Goal: Task Accomplishment & Management: Manage account settings

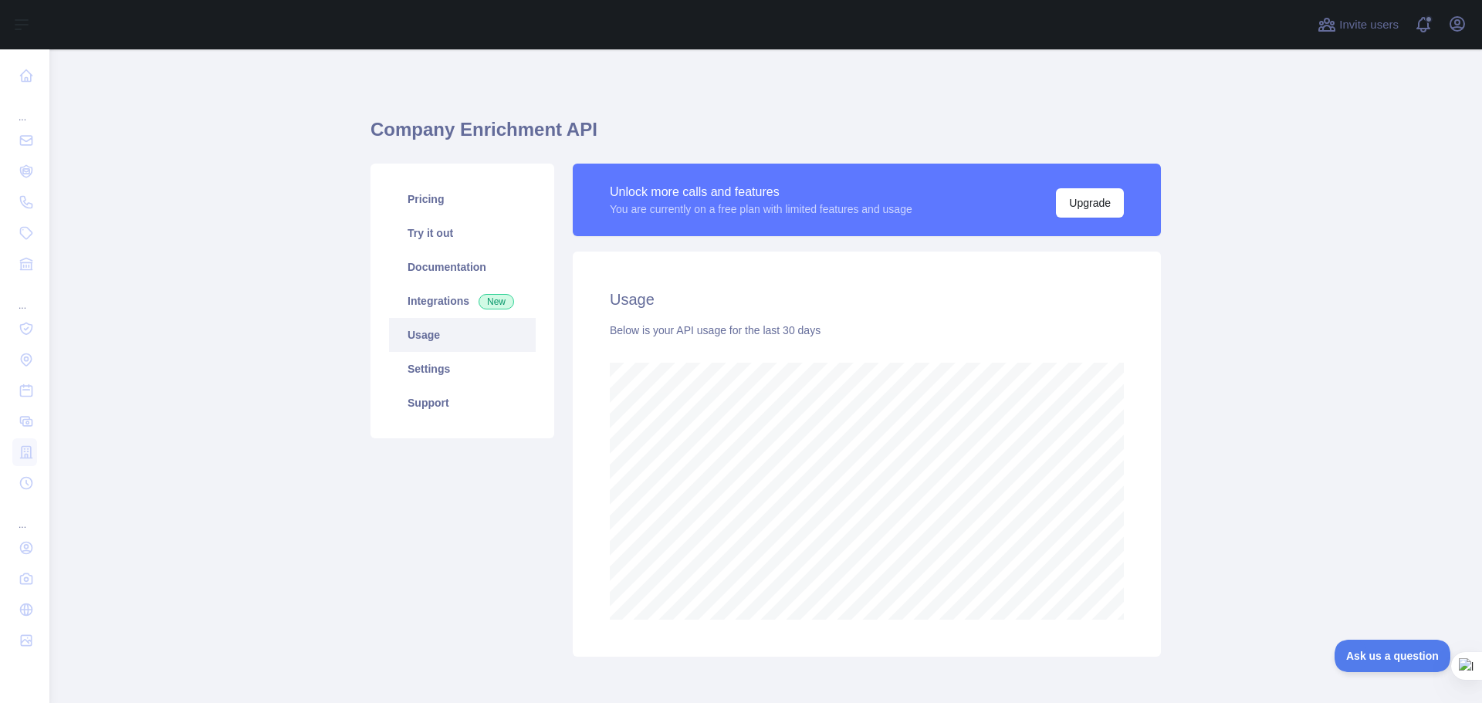
scroll to position [654, 1421]
click at [433, 194] on link "Pricing" at bounding box center [462, 199] width 147 height 34
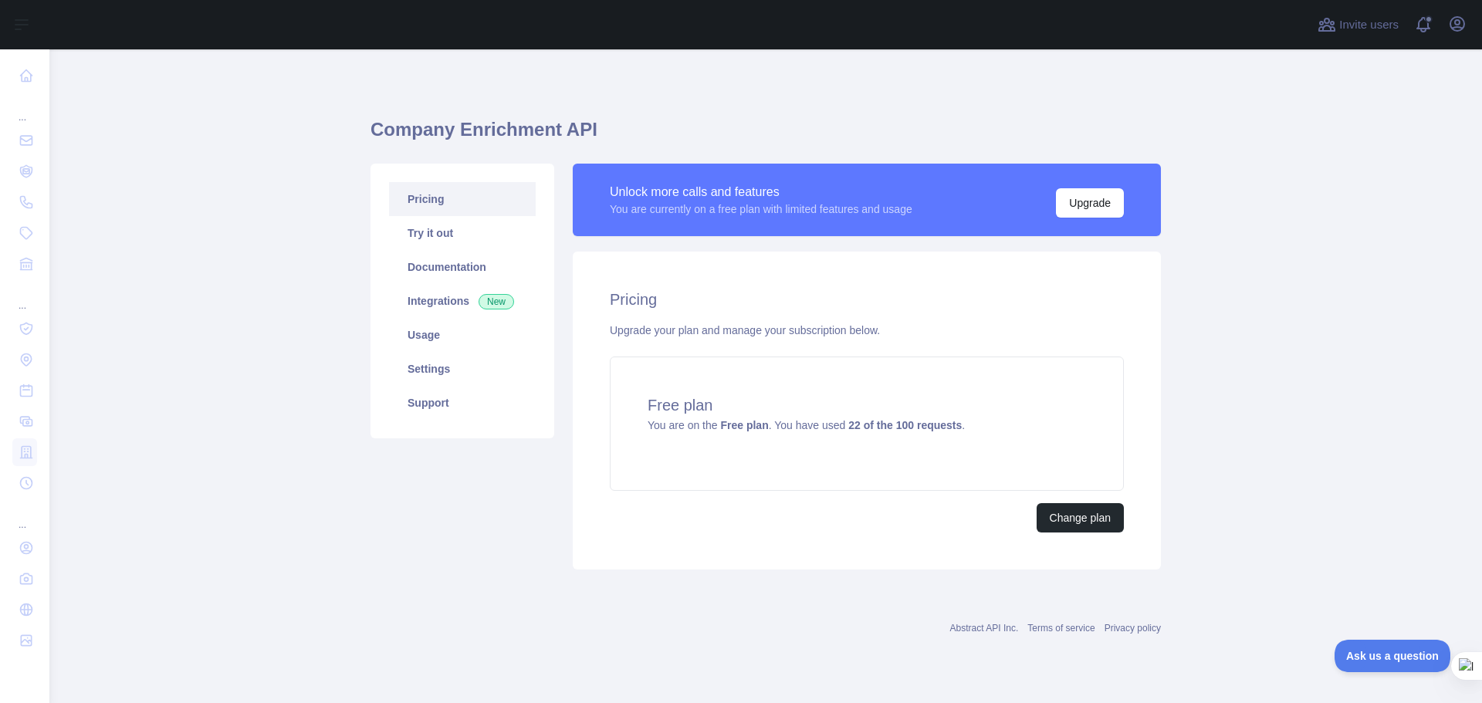
click at [238, 269] on main "Company Enrichment API Pricing Try it out Documentation Integrations New Usage …" at bounding box center [765, 376] width 1433 height 654
click at [1097, 521] on button "Change plan" at bounding box center [1080, 517] width 87 height 29
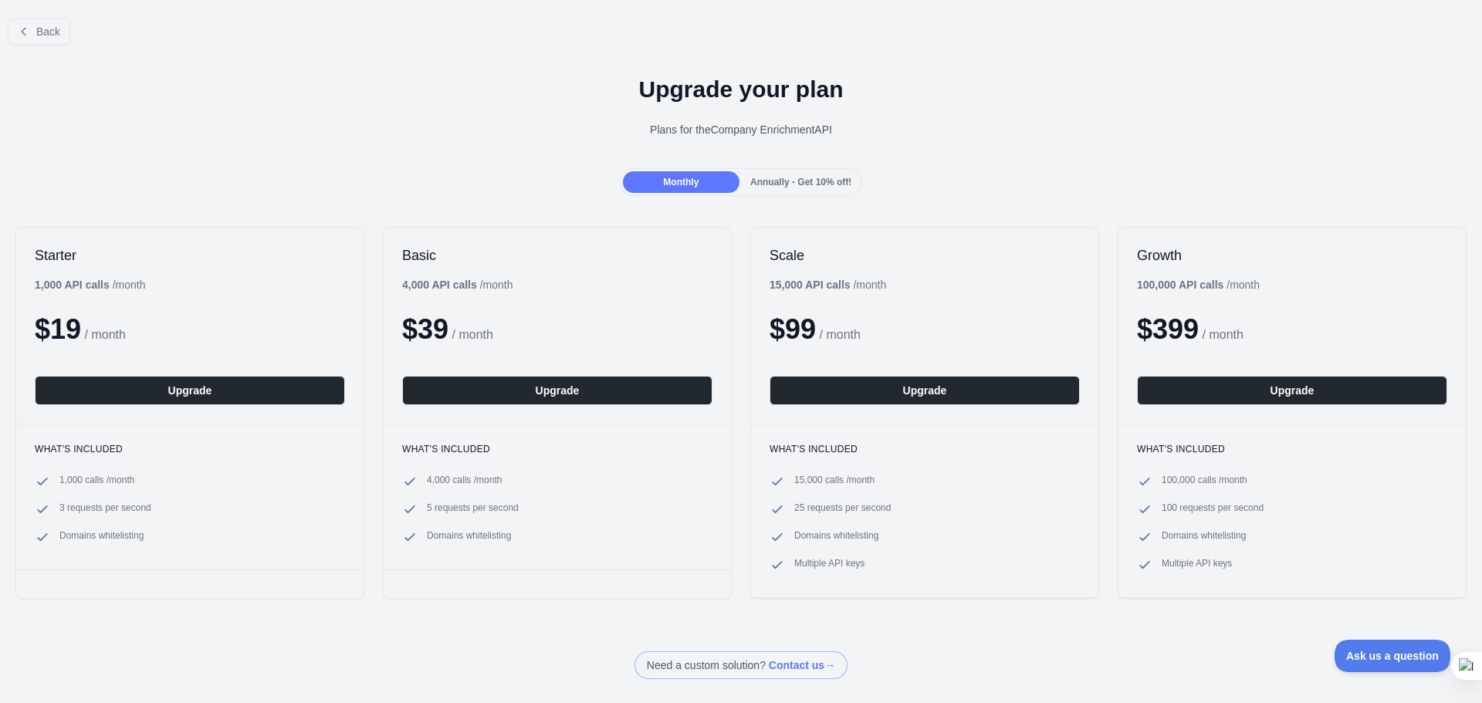
scroll to position [77, 0]
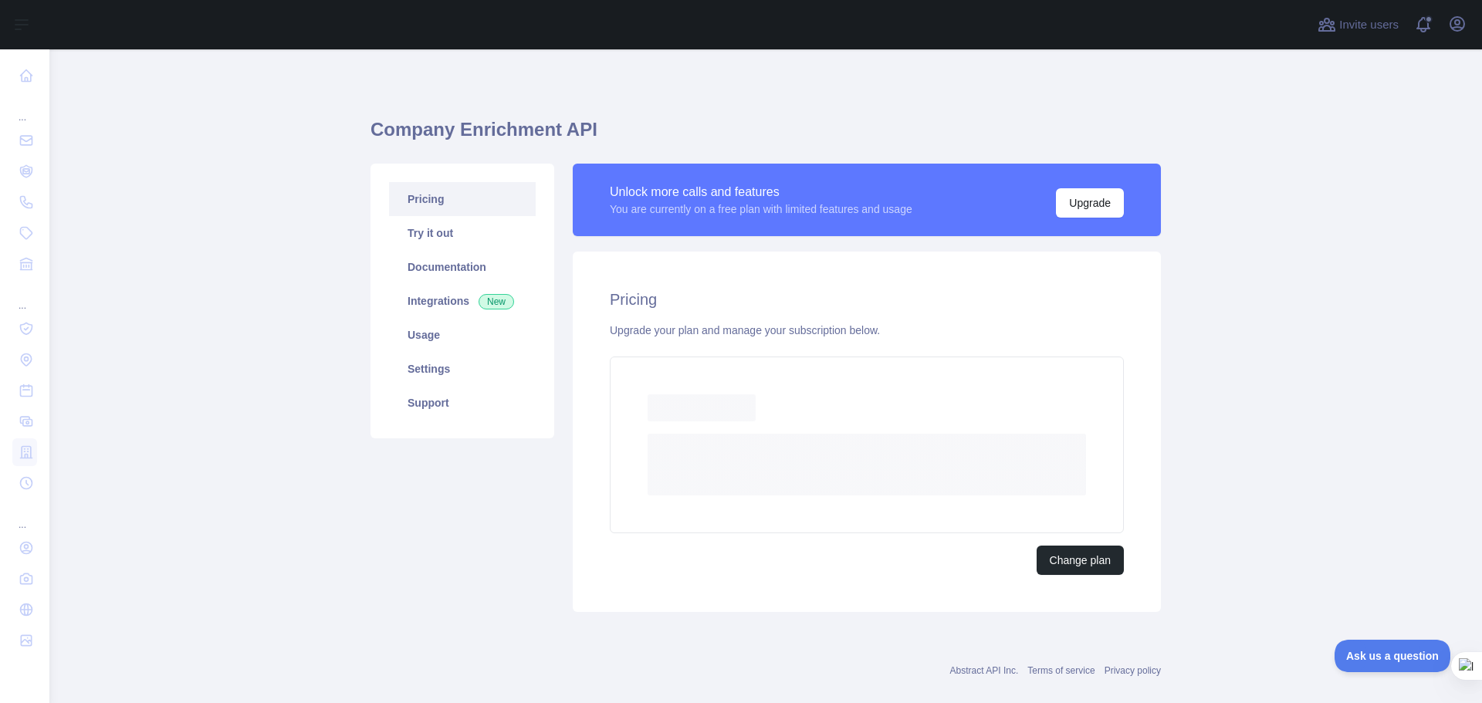
click at [184, 283] on main "Company Enrichment API Pricing Try it out Documentation Integrations New Usage …" at bounding box center [765, 376] width 1433 height 654
